Goal: Use online tool/utility: Utilize a website feature to perform a specific function

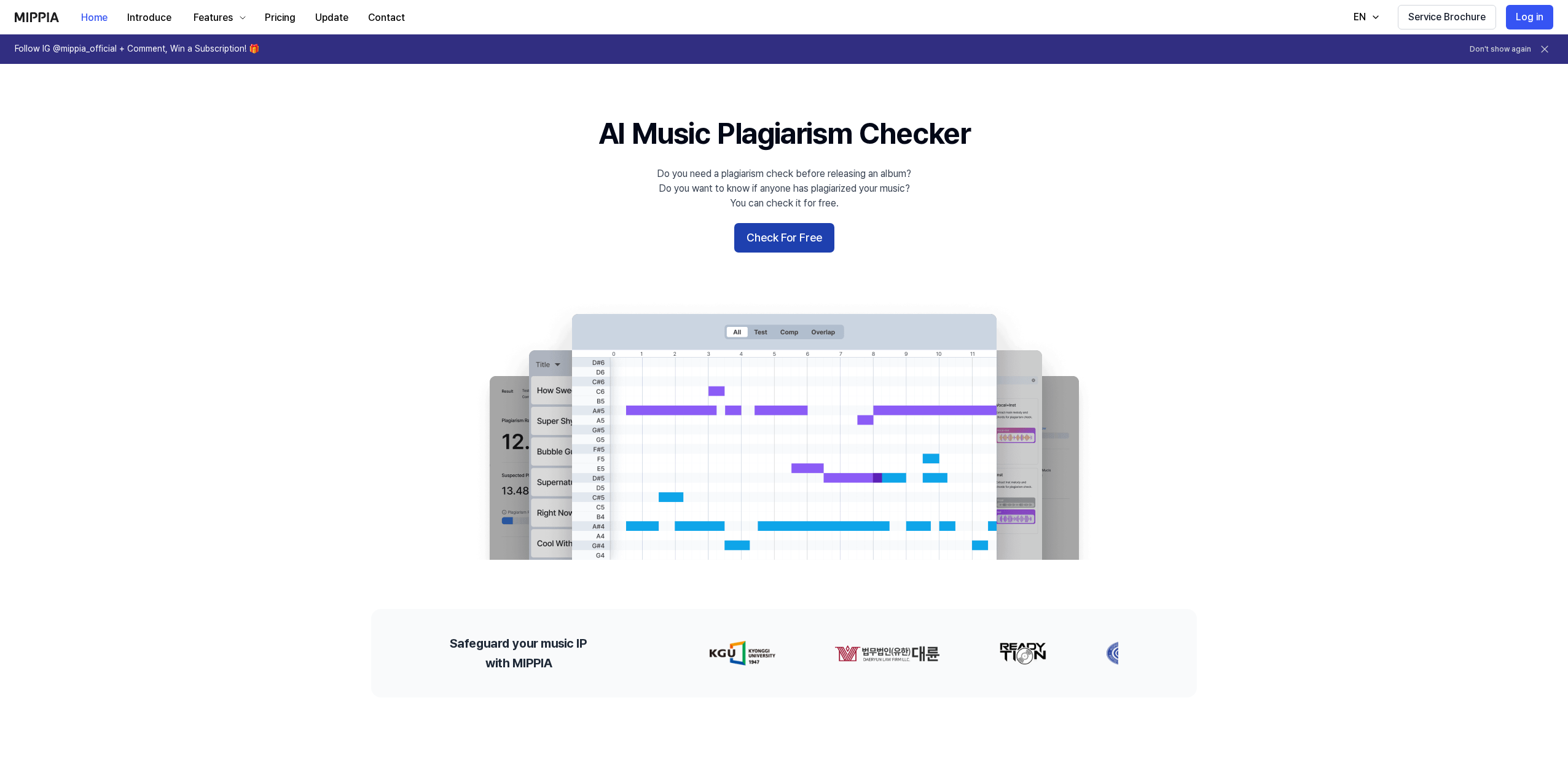
click at [760, 235] on button "Check For Free" at bounding box center [784, 238] width 100 height 29
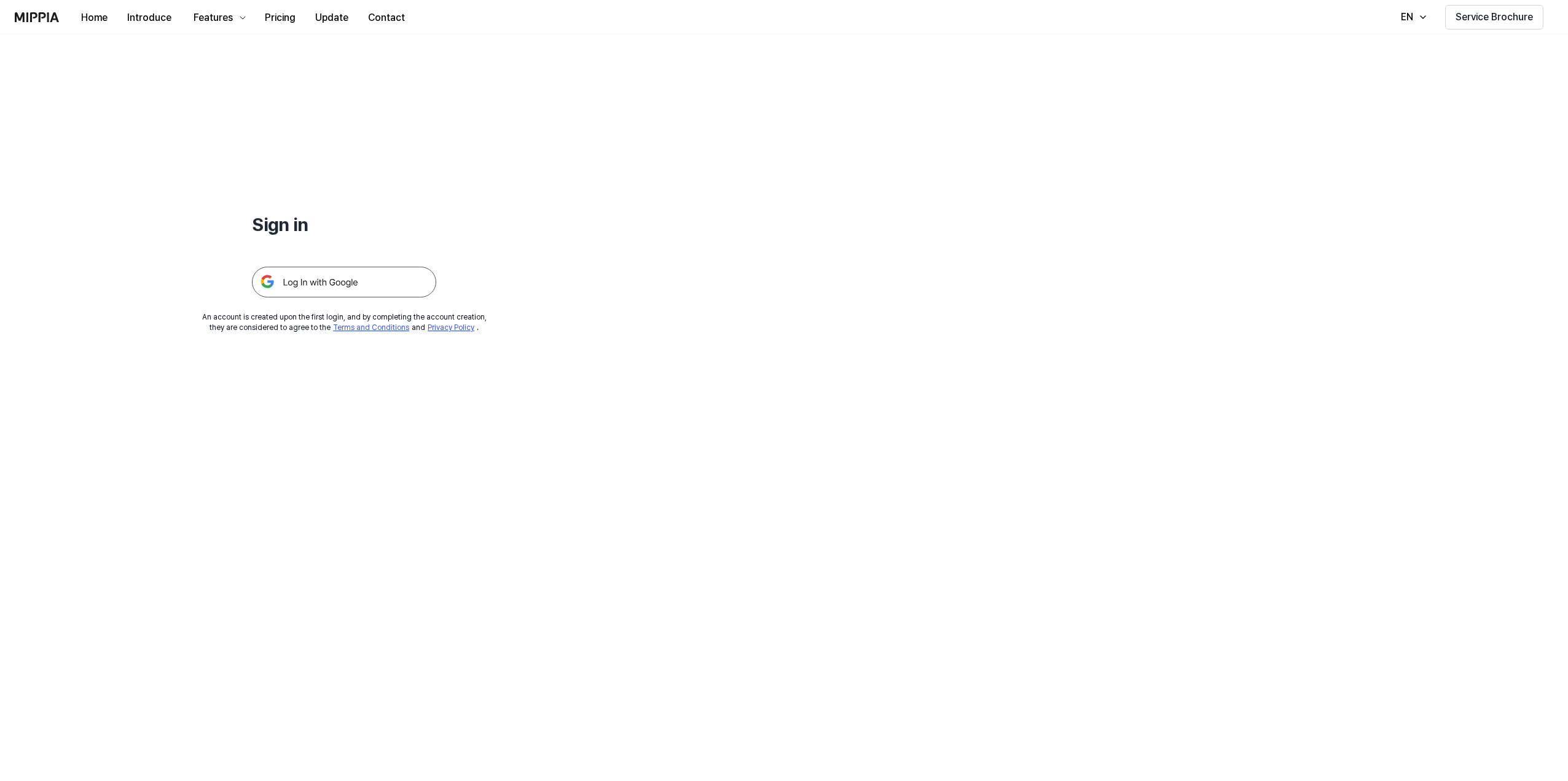
click at [393, 280] on img at bounding box center [343, 282] width 184 height 31
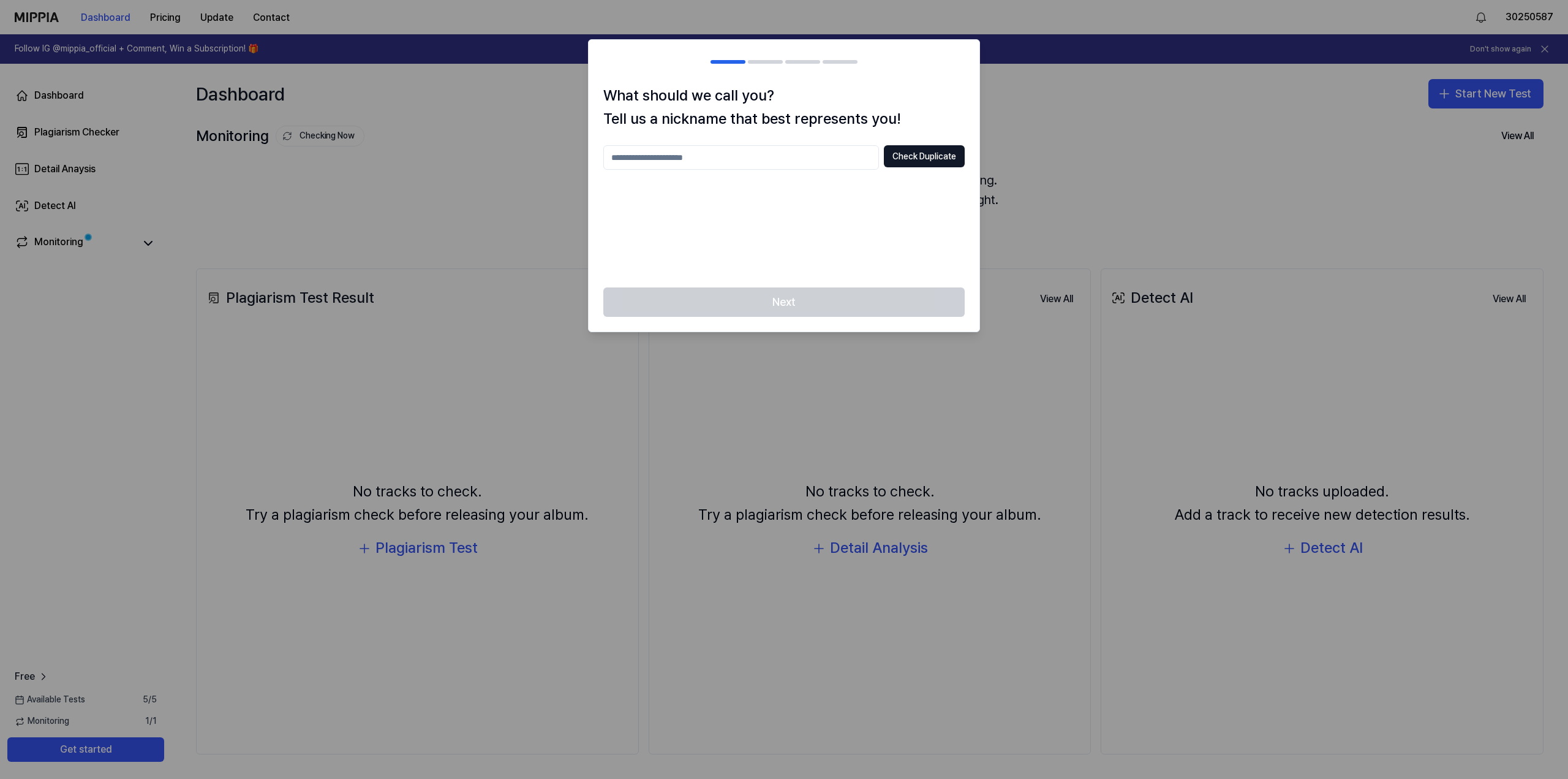
click at [689, 161] on input "text" at bounding box center [741, 157] width 276 height 24
type input "**********"
click at [918, 153] on button "Check Duplicate" at bounding box center [924, 157] width 81 height 22
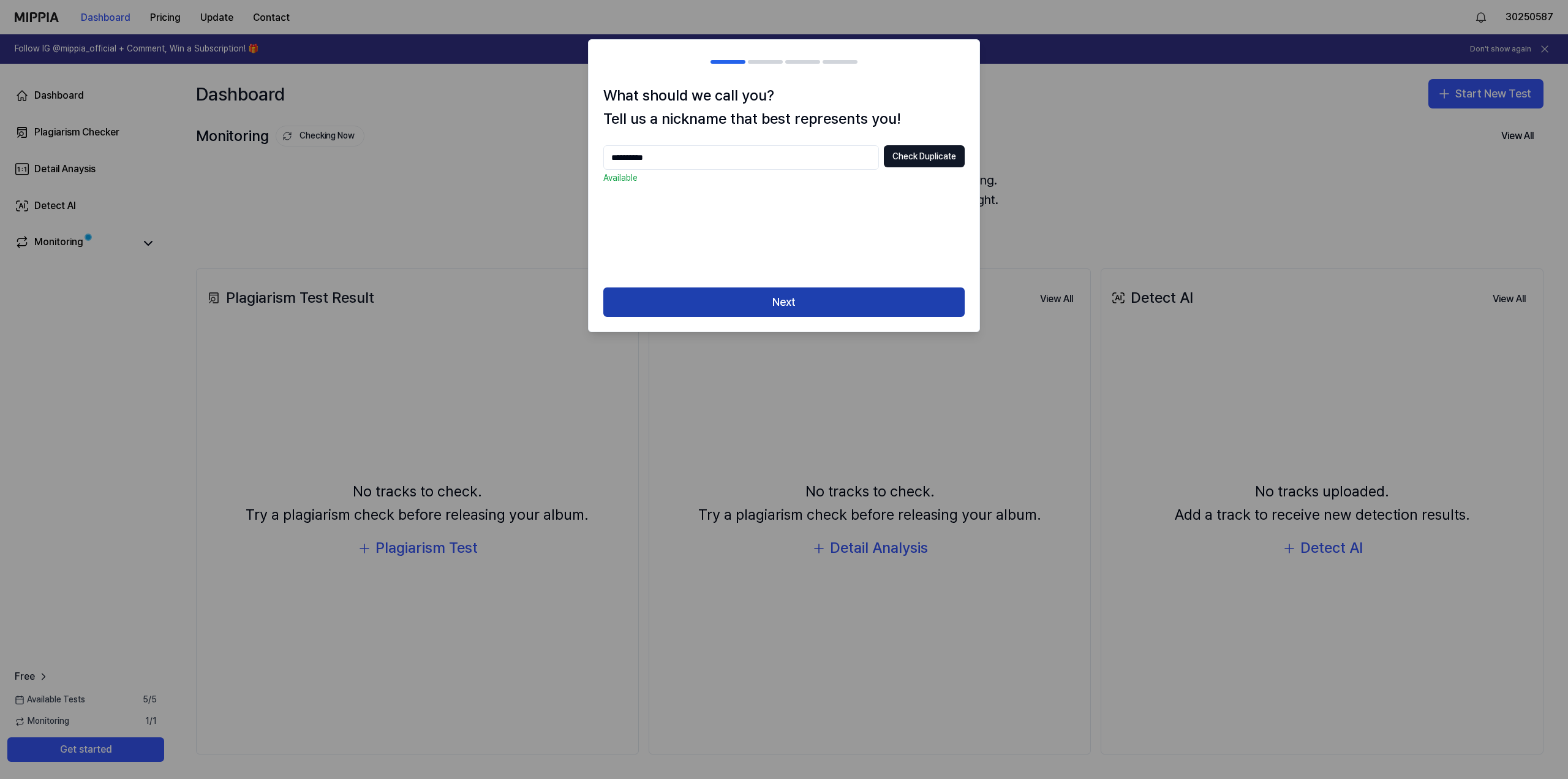
click at [863, 307] on button "Next" at bounding box center [784, 302] width 362 height 29
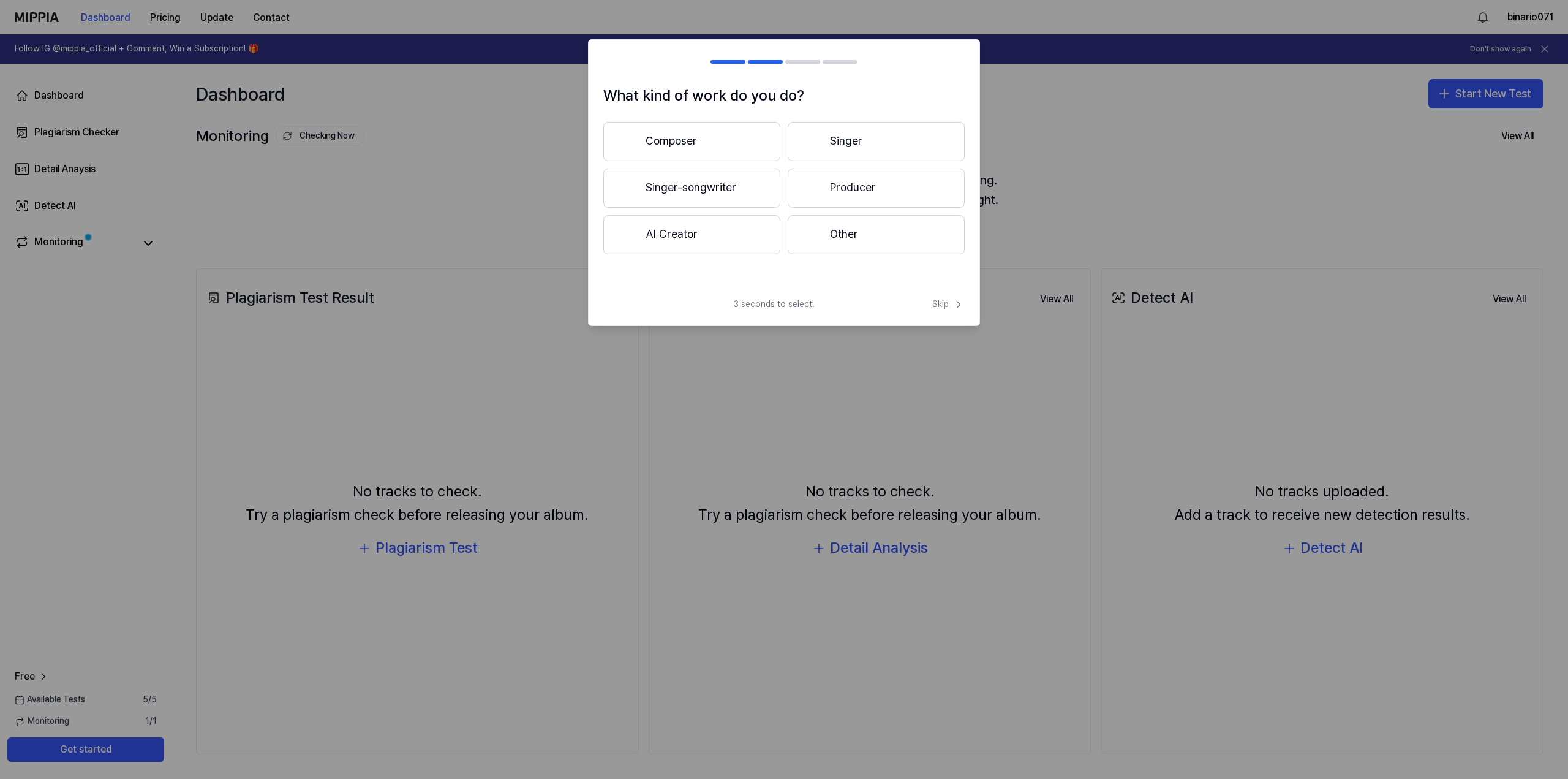
click at [871, 195] on button "Producer" at bounding box center [876, 188] width 177 height 40
click at [741, 190] on button "Less than 3 years" at bounding box center [691, 189] width 177 height 40
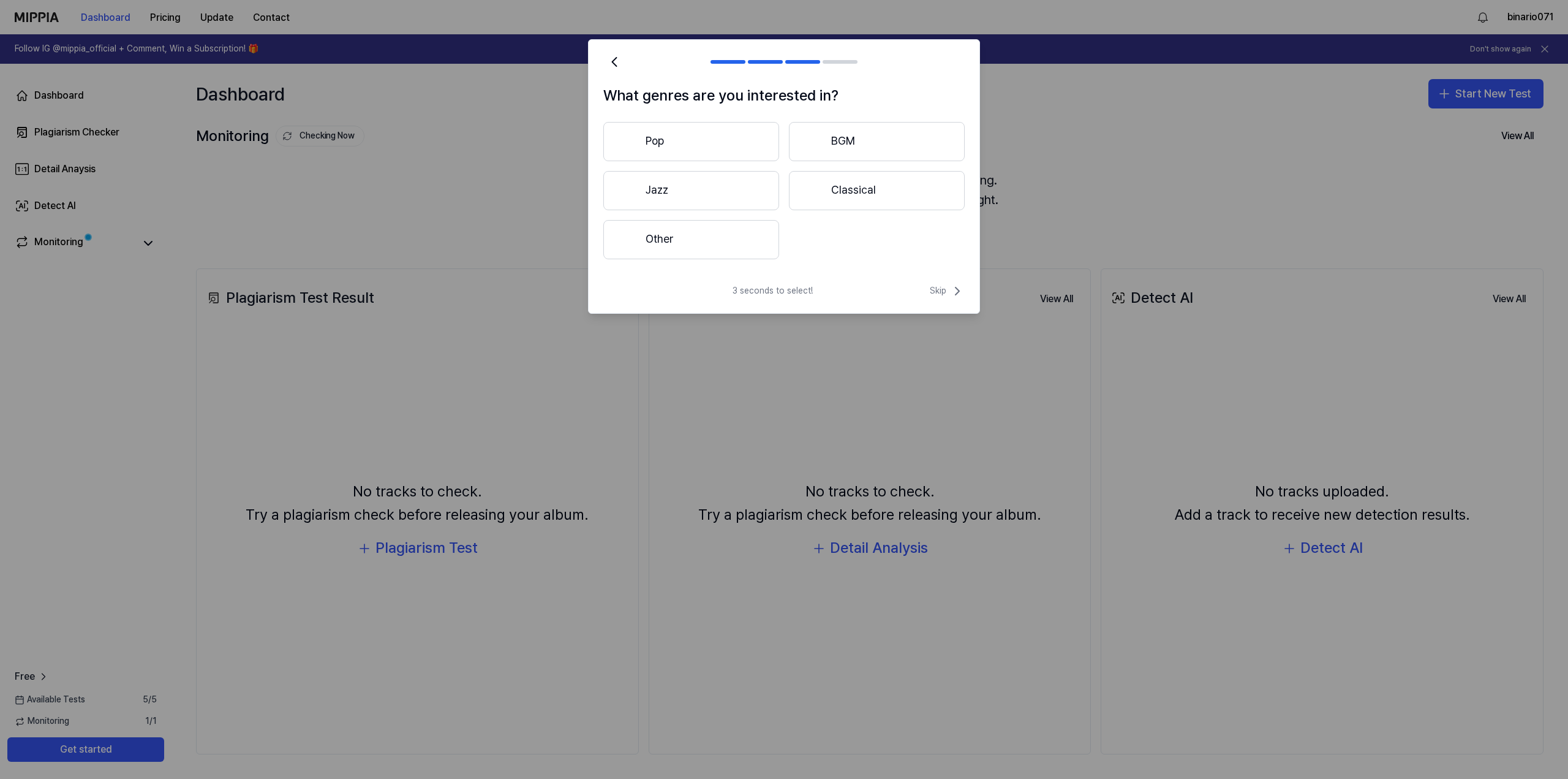
click at [736, 230] on button "Other" at bounding box center [691, 239] width 176 height 40
click at [951, 288] on icon at bounding box center [957, 290] width 15 height 15
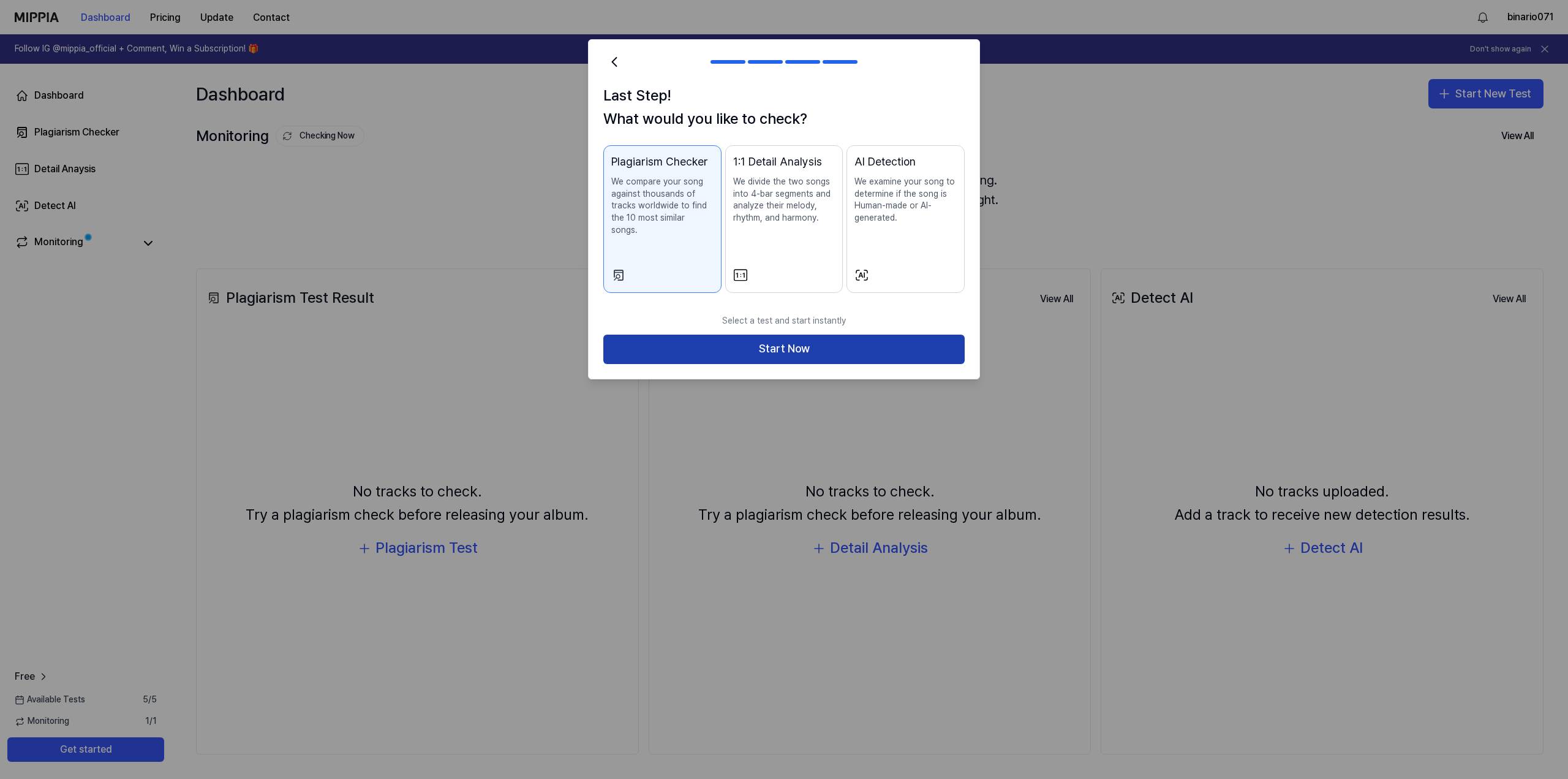
click at [836, 335] on button "Start Now" at bounding box center [784, 349] width 362 height 29
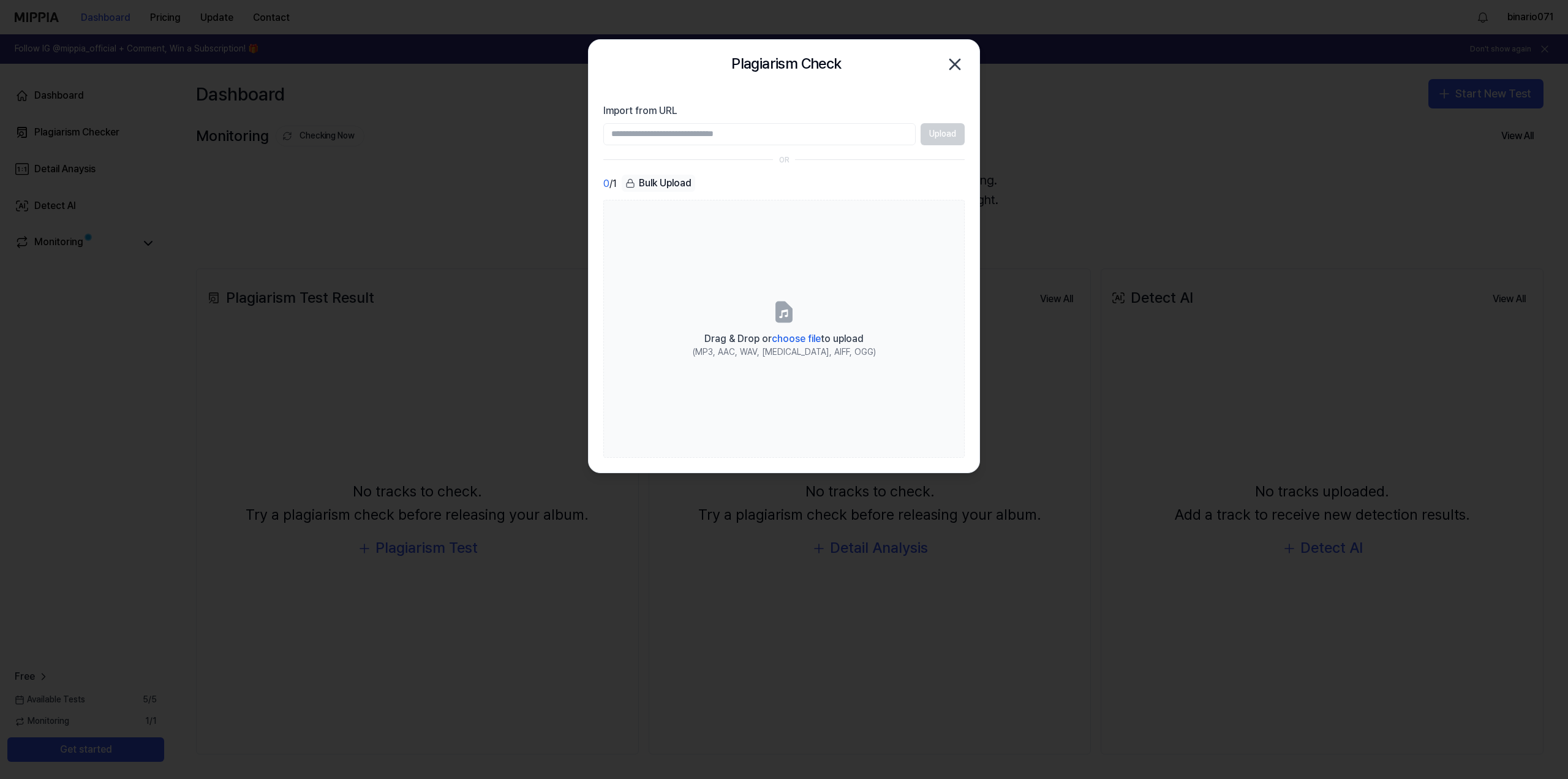
drag, startPoint x: 905, startPoint y: 55, endPoint x: 918, endPoint y: 82, distance: 30.0
click at [918, 82] on div "Plagiarism Check Close" at bounding box center [784, 64] width 391 height 49
drag, startPoint x: 883, startPoint y: 53, endPoint x: 908, endPoint y: 98, distance: 51.5
click at [907, 98] on div "Plagiarism Check Close Import from URL Upload OR 0 / 1 Bulk Upload Drag & Drop …" at bounding box center [784, 256] width 392 height 434
